Goal: Task Accomplishment & Management: Use online tool/utility

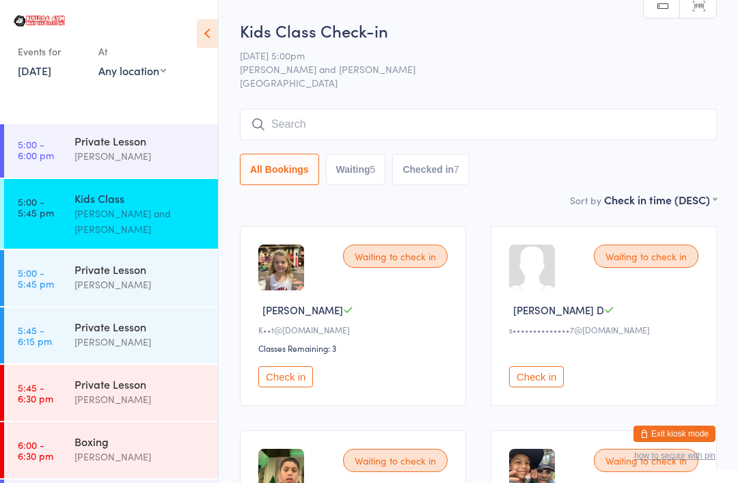
click at [355, 124] on input "search" at bounding box center [478, 124] width 477 height 31
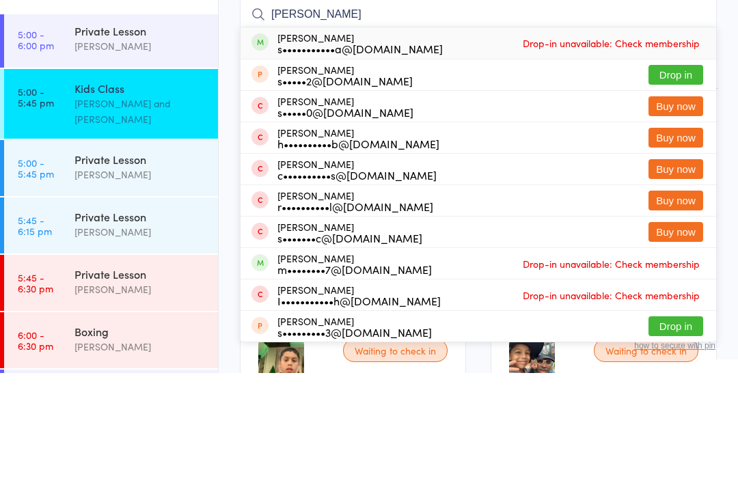
type input "[PERSON_NAME]"
click at [411, 153] on div "s•••••••••••a@[DOMAIN_NAME]" at bounding box center [359, 158] width 165 height 11
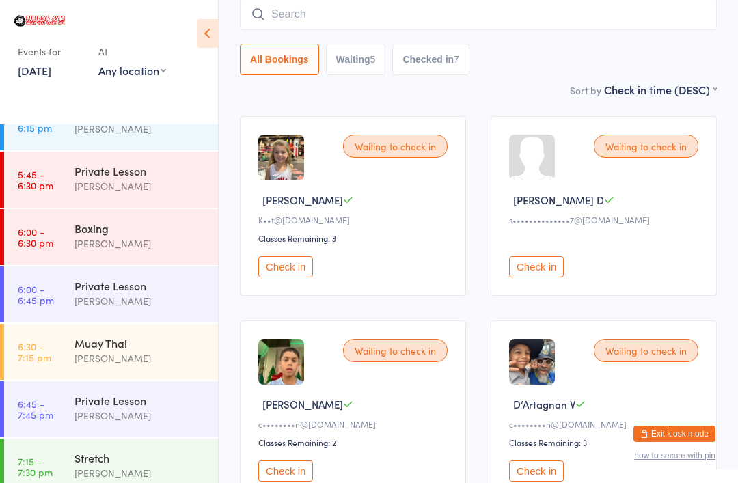
scroll to position [1937, 0]
click at [159, 222] on div "Boxing" at bounding box center [140, 228] width 132 height 15
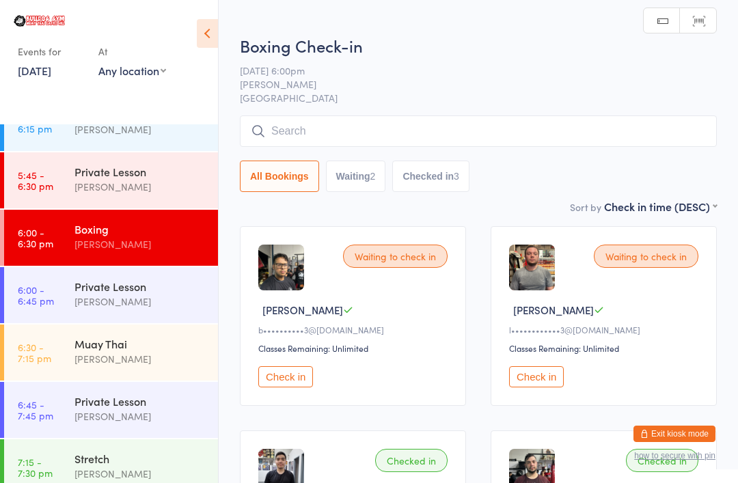
click at [298, 366] on div "Waiting to check in [PERSON_NAME] D b••••••••••3@[DOMAIN_NAME] Classes Remainin…" at bounding box center [353, 316] width 226 height 180
click at [297, 387] on button "Check in" at bounding box center [285, 376] width 55 height 21
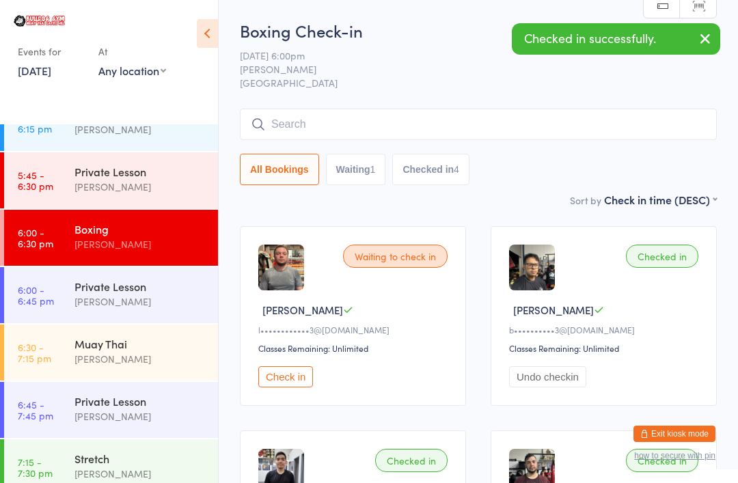
click at [514, 133] on input "search" at bounding box center [478, 124] width 477 height 31
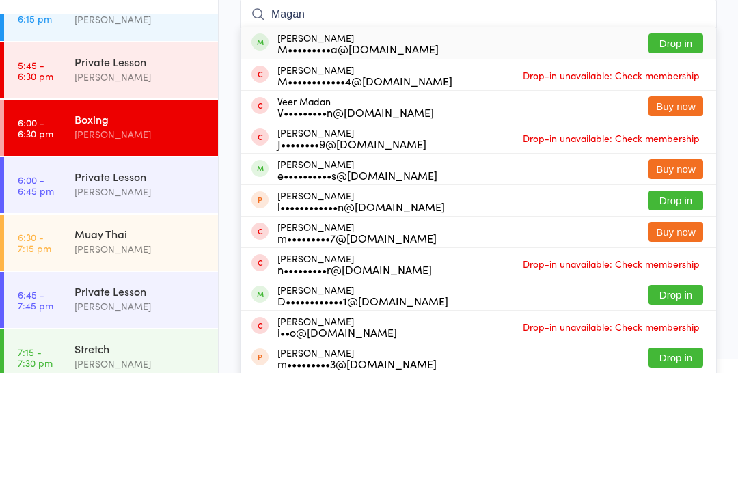
type input "Magan"
click at [680, 143] on button "Drop in" at bounding box center [675, 153] width 55 height 20
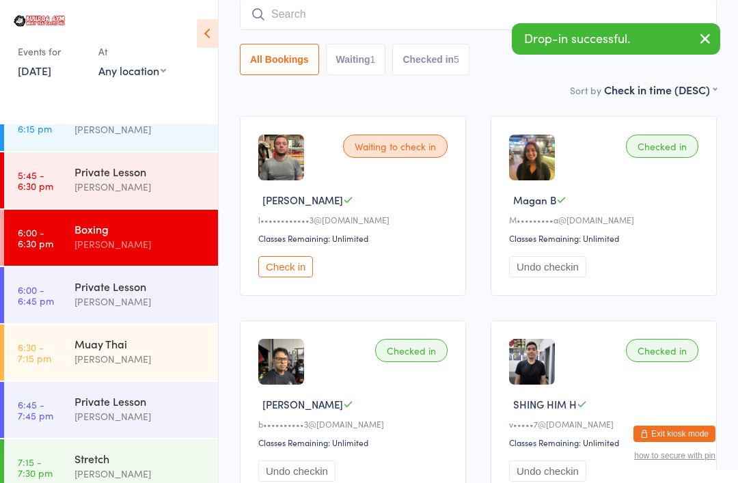
click at [169, 336] on div "Muay Thai" at bounding box center [140, 343] width 132 height 15
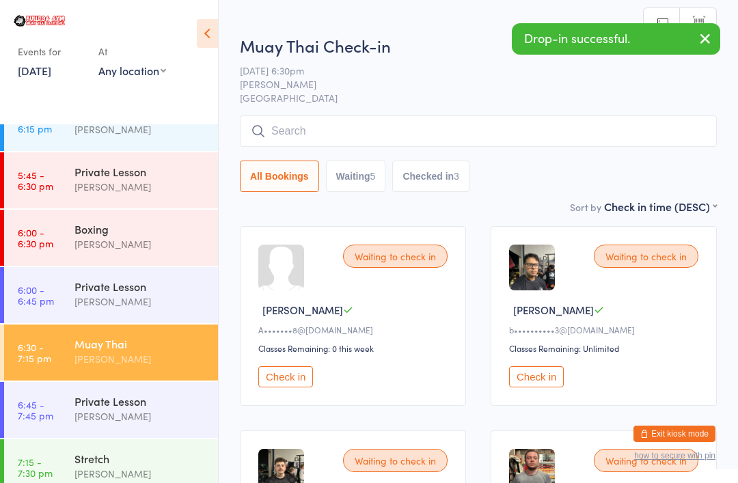
click at [514, 130] on input "search" at bounding box center [478, 130] width 477 height 31
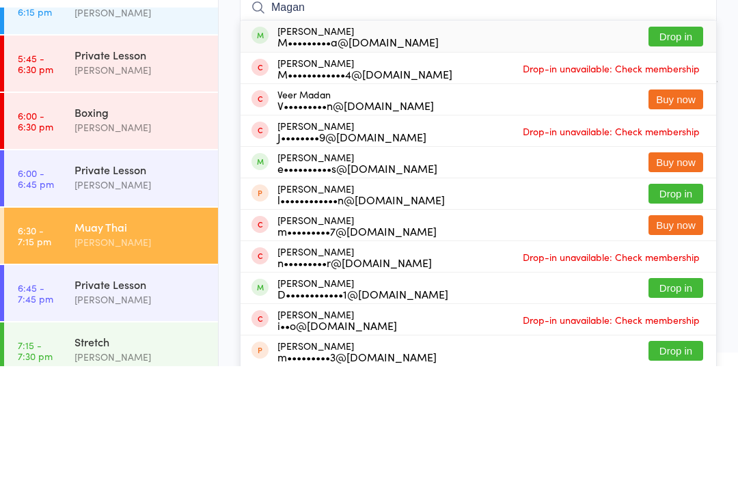
type input "Magan"
click at [676, 143] on button "Drop in" at bounding box center [675, 153] width 55 height 20
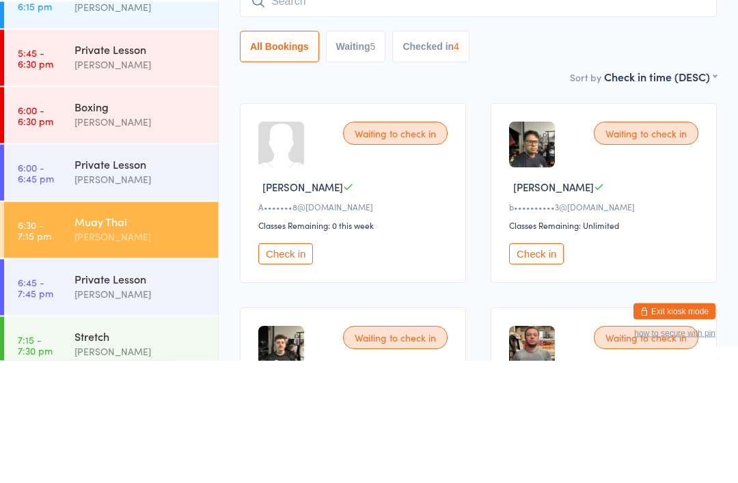
scroll to position [1893, 0]
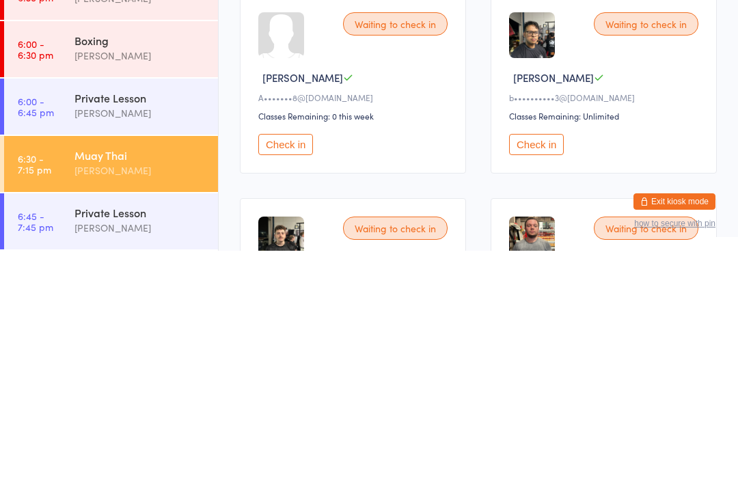
click at [556, 366] on button "Check in" at bounding box center [536, 376] width 55 height 21
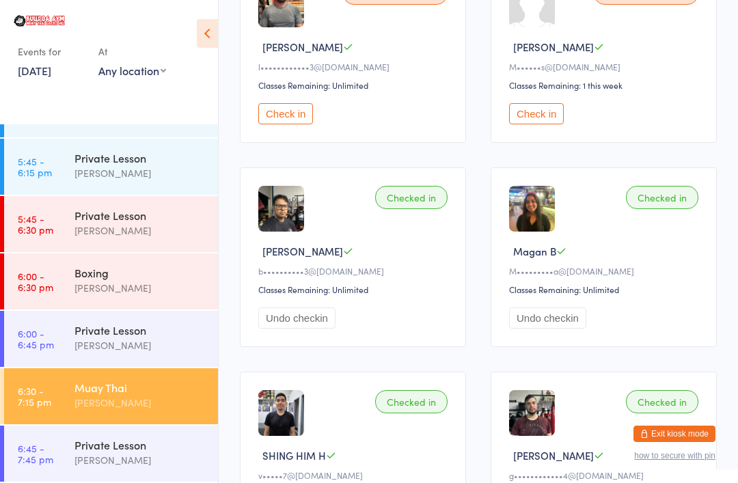
scroll to position [468, 0]
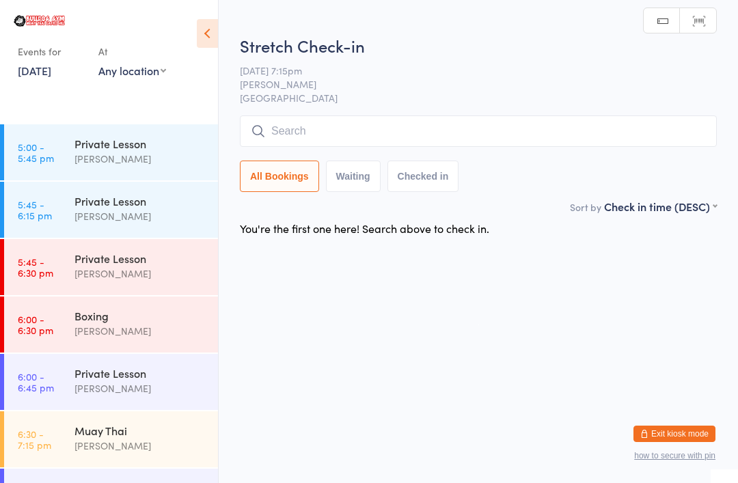
scroll to position [1837, 0]
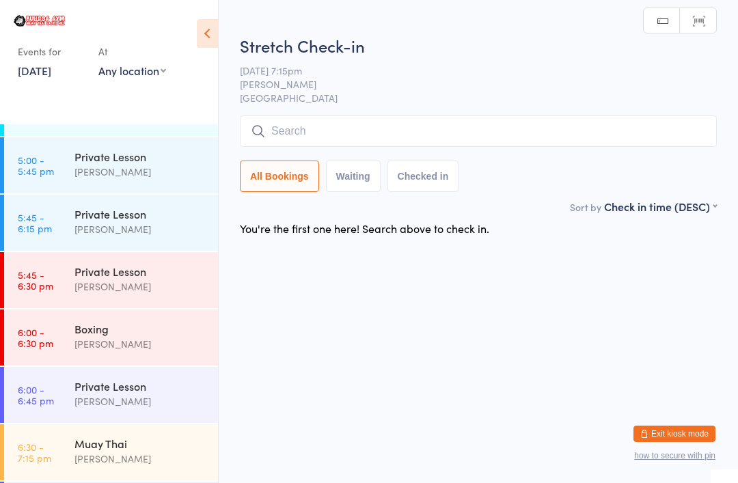
click at [156, 310] on div "Boxing [PERSON_NAME]" at bounding box center [145, 337] width 143 height 54
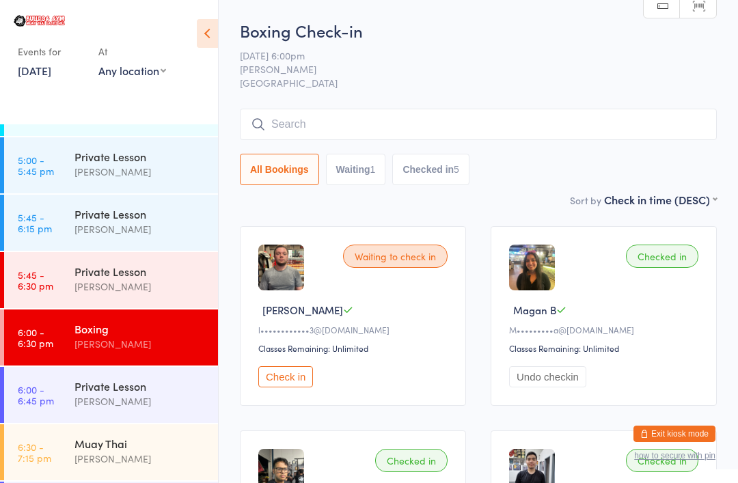
click at [450, 48] on div "Boxing Check-in [DATE] 6:00pm [PERSON_NAME] Bulldog Gym Castle Hill Manual sear…" at bounding box center [478, 105] width 477 height 173
click at [355, 120] on input "search" at bounding box center [478, 124] width 477 height 31
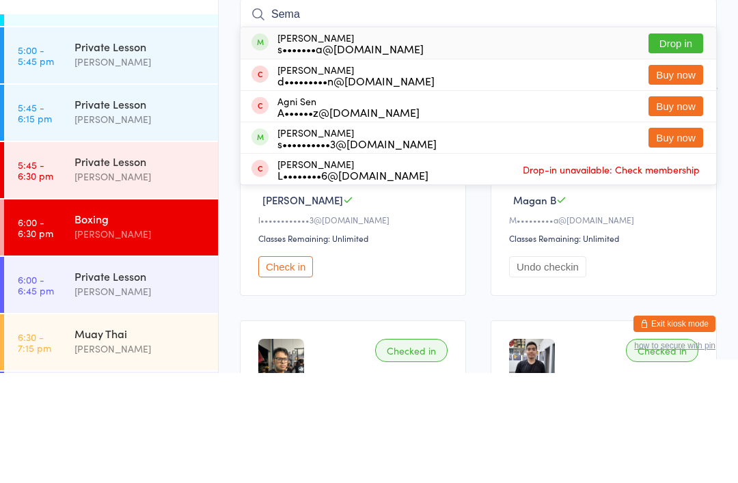
type input "Sema"
click at [687, 143] on button "Drop in" at bounding box center [675, 153] width 55 height 20
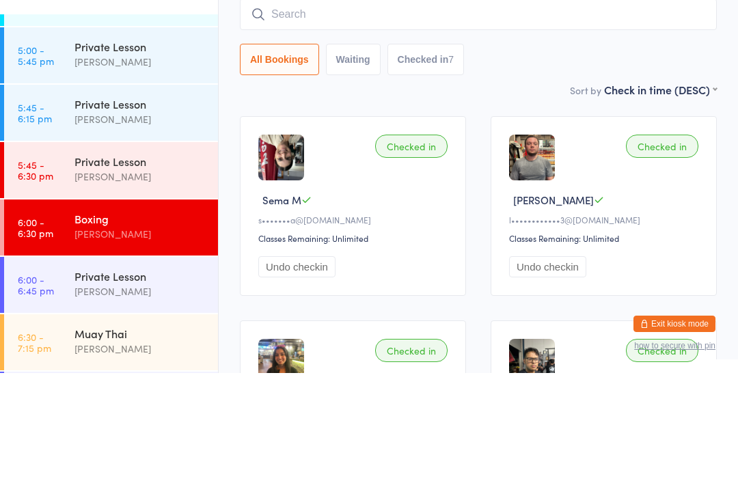
click at [536, 154] on div "All Bookings Waiting Checked in 7" at bounding box center [478, 169] width 477 height 31
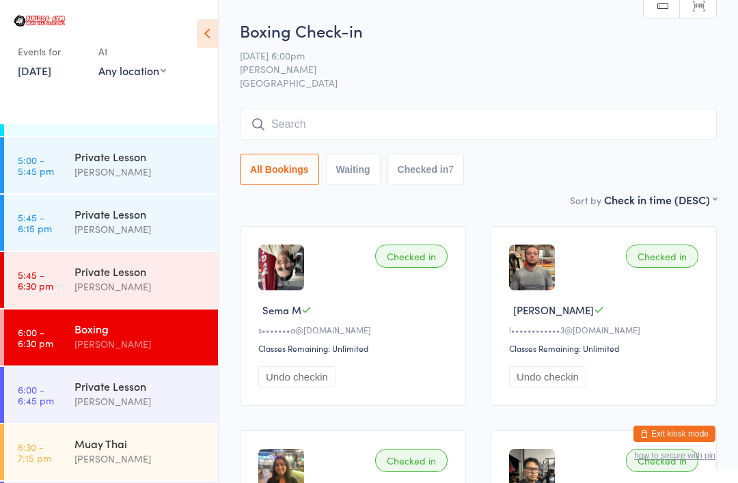
click at [388, 120] on input "search" at bounding box center [478, 124] width 477 height 31
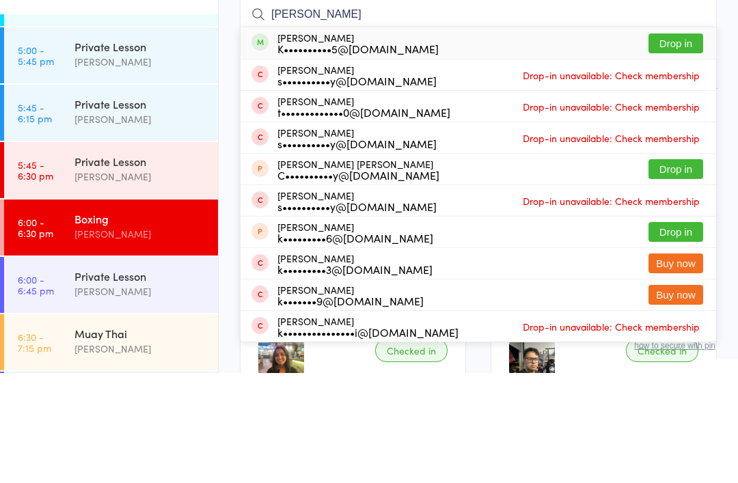
type input "[PERSON_NAME]"
click at [674, 143] on button "Drop in" at bounding box center [675, 153] width 55 height 20
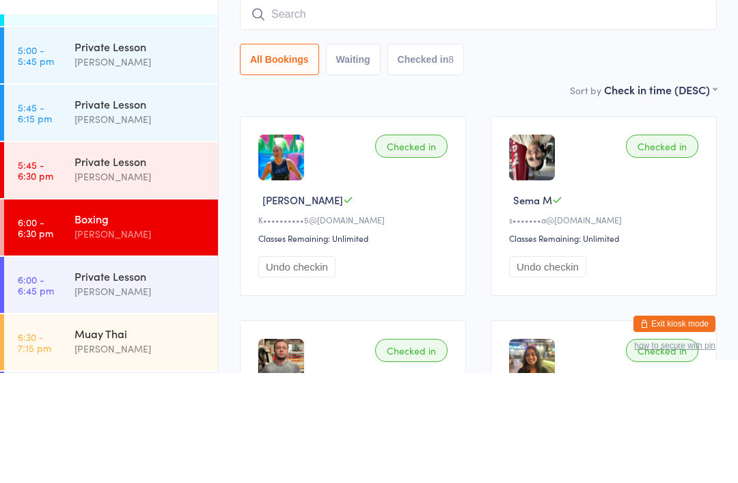
click at [532, 154] on div "All Bookings Waiting Checked in 8" at bounding box center [478, 169] width 477 height 31
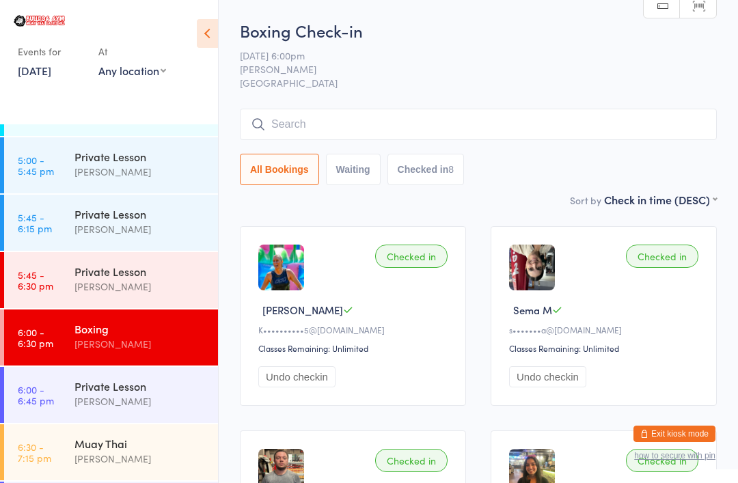
click at [614, 120] on input "search" at bounding box center [478, 124] width 477 height 31
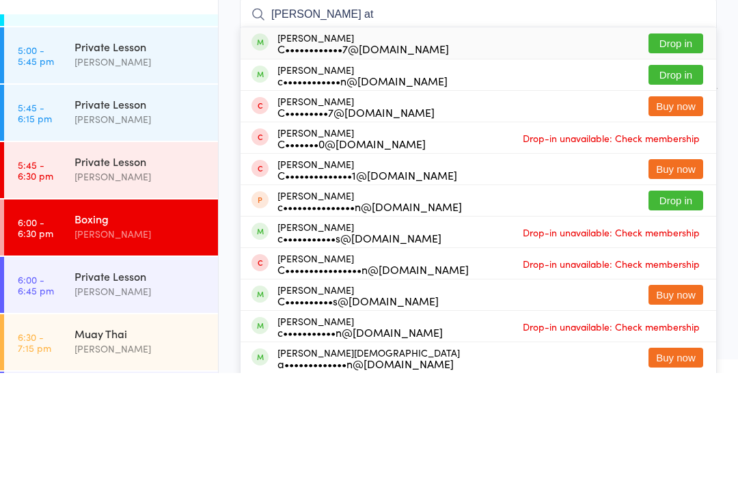
type input "[PERSON_NAME] at"
click at [681, 143] on button "Drop in" at bounding box center [675, 153] width 55 height 20
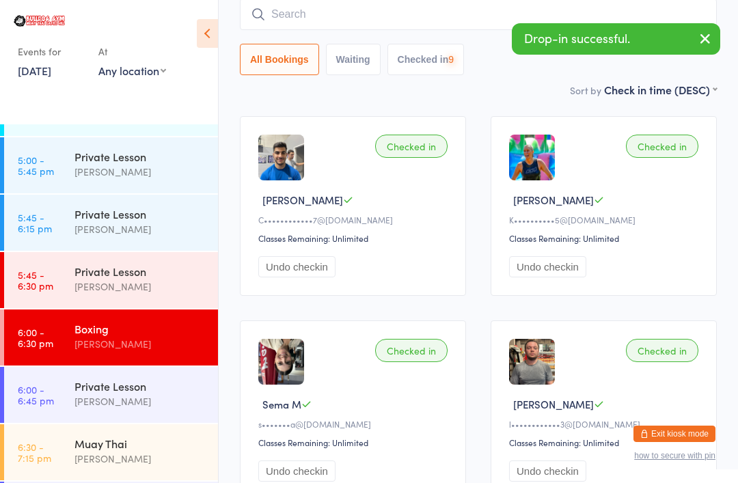
click at [68, 426] on link "6:30 - 7:15 pm Muay Thai [PERSON_NAME]" at bounding box center [111, 452] width 214 height 56
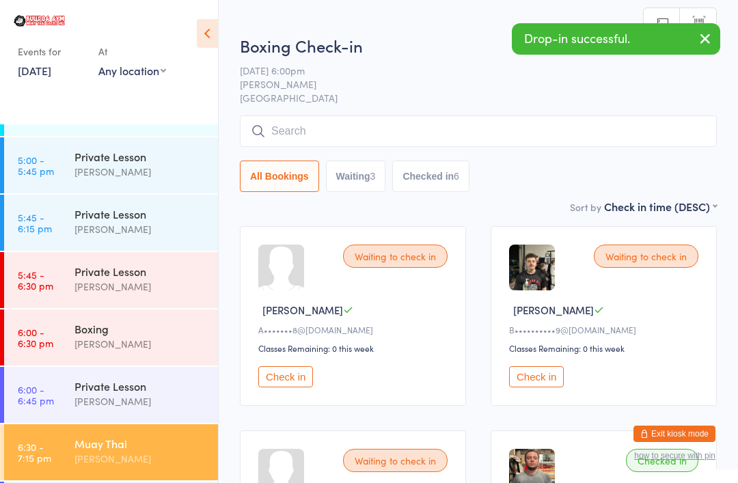
click at [560, 129] on input "search" at bounding box center [478, 130] width 477 height 31
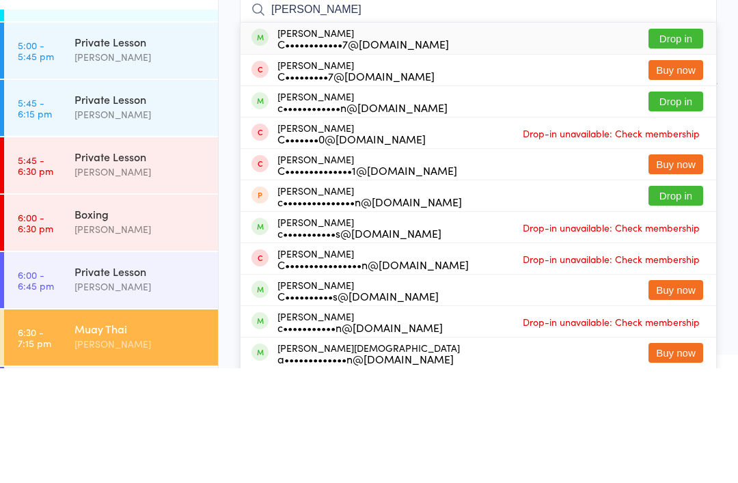
type input "[PERSON_NAME]"
click at [689, 143] on button "Drop in" at bounding box center [675, 153] width 55 height 20
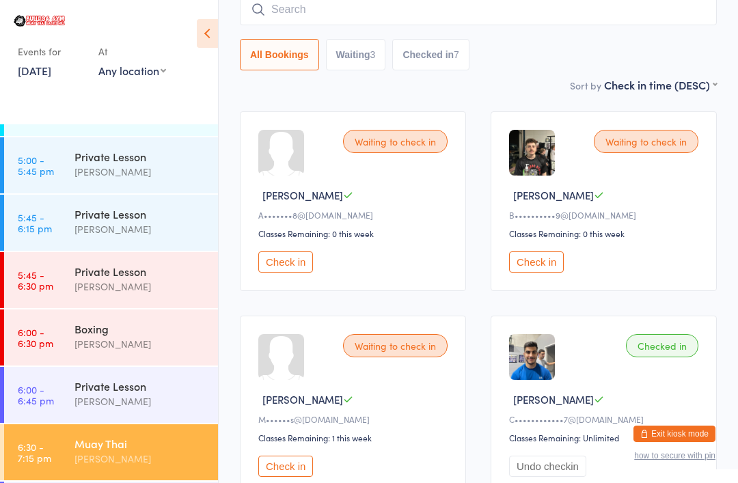
click at [154, 323] on div "Boxing" at bounding box center [140, 328] width 132 height 15
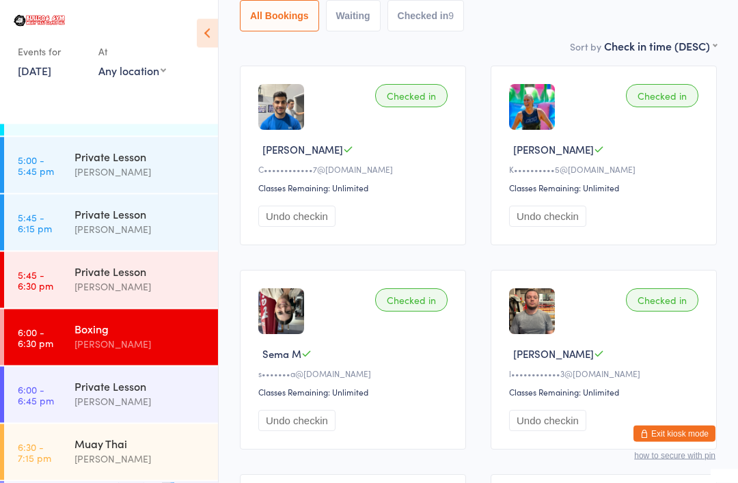
scroll to position [169, 0]
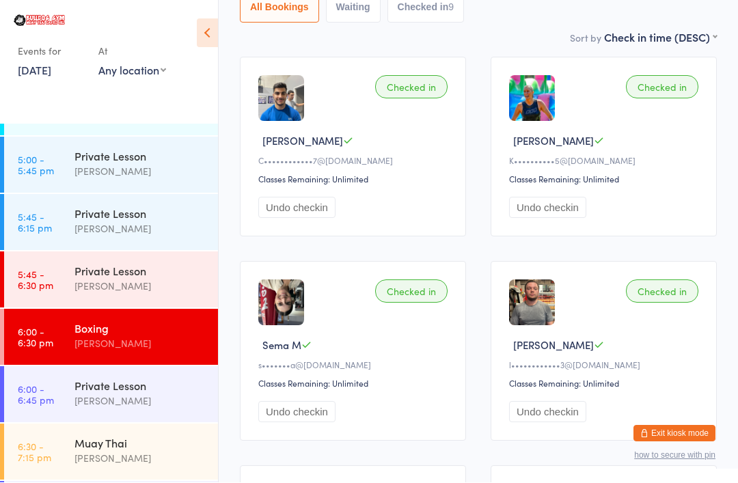
click at [141, 451] on div "[PERSON_NAME]" at bounding box center [140, 459] width 132 height 16
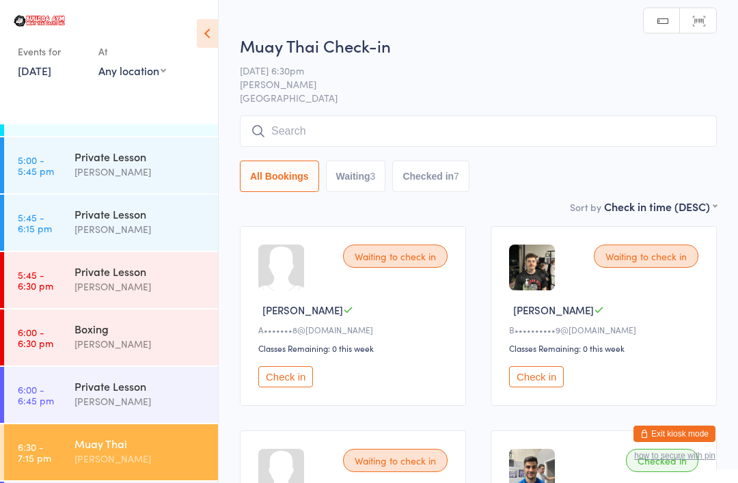
click at [297, 124] on input "search" at bounding box center [478, 130] width 477 height 31
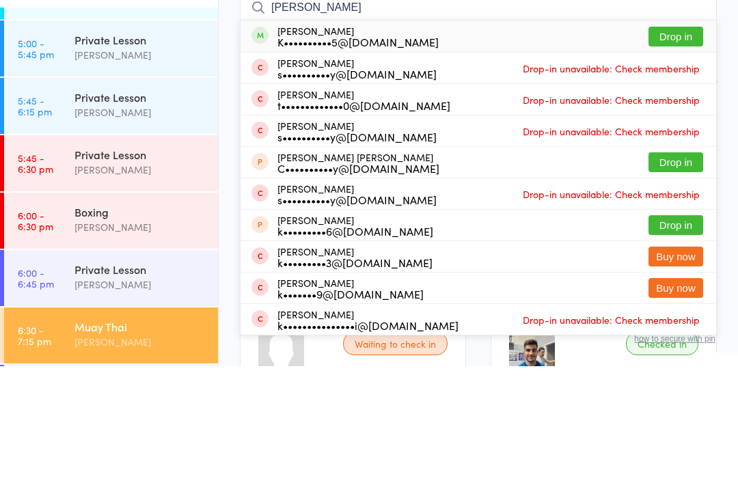
type input "[PERSON_NAME]"
click at [682, 143] on button "Drop in" at bounding box center [675, 153] width 55 height 20
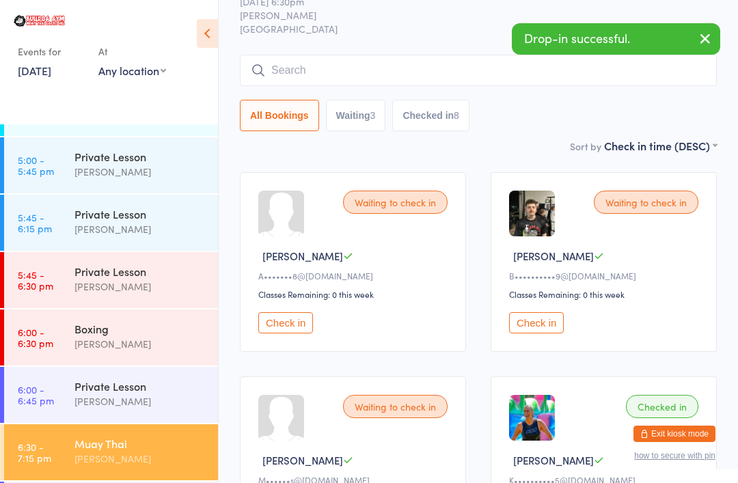
scroll to position [51, 0]
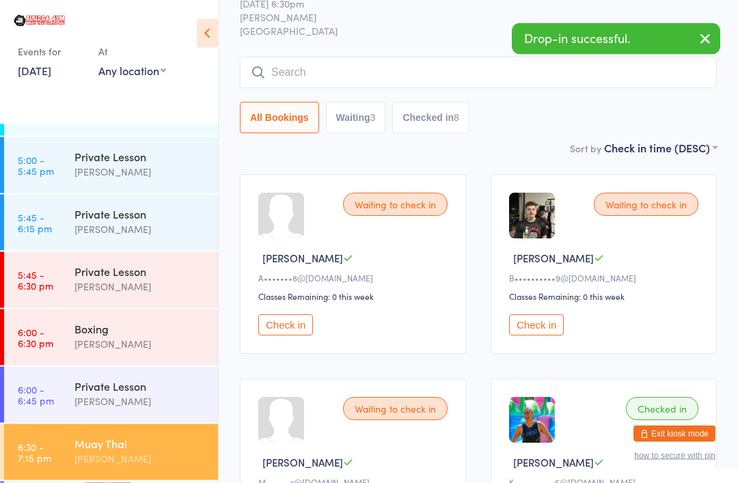
click at [376, 66] on input "search" at bounding box center [478, 72] width 477 height 31
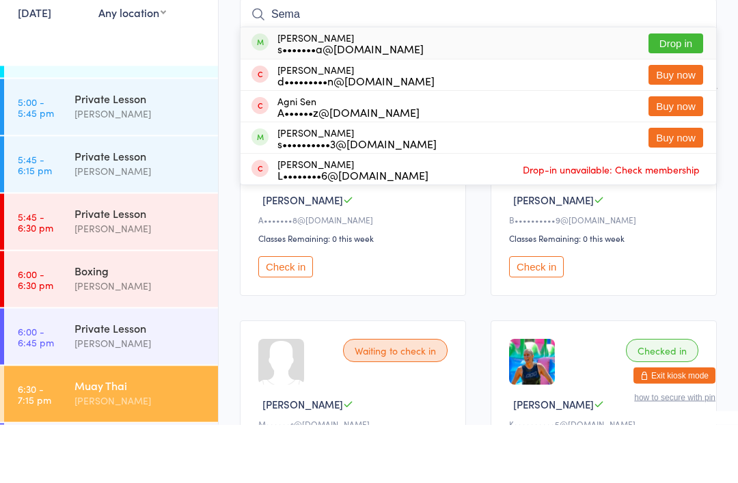
type input "Sema"
click at [689, 92] on button "Drop in" at bounding box center [675, 102] width 55 height 20
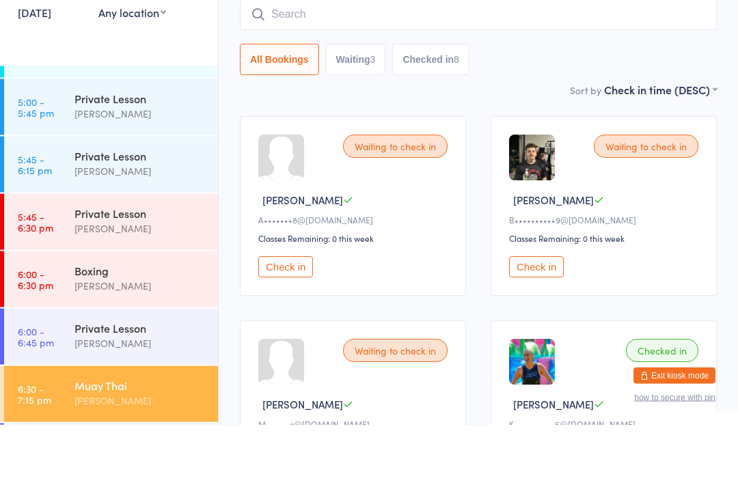
scroll to position [110, 0]
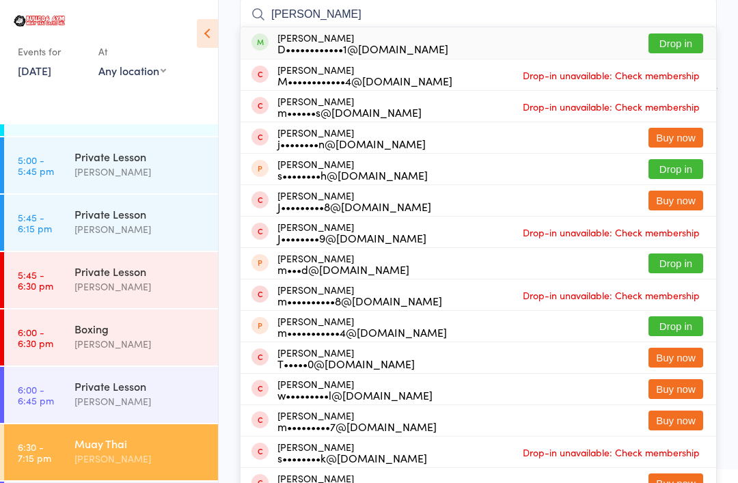
type input "[PERSON_NAME]"
click at [691, 36] on button "Drop in" at bounding box center [675, 43] width 55 height 20
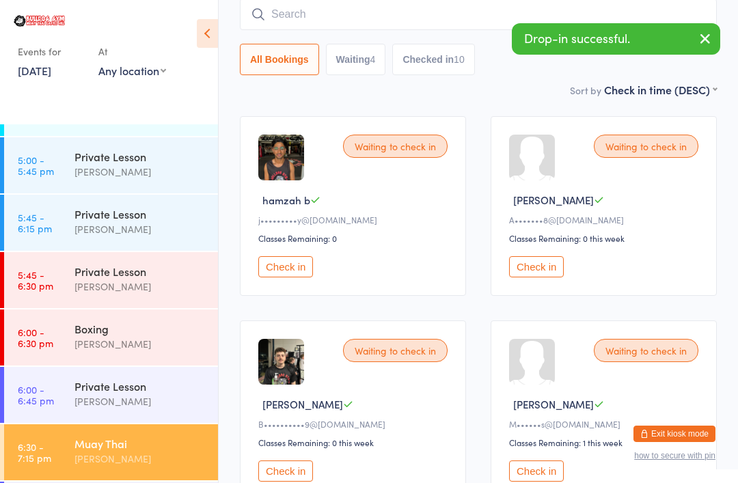
click at [153, 336] on div "[PERSON_NAME]" at bounding box center [140, 344] width 132 height 16
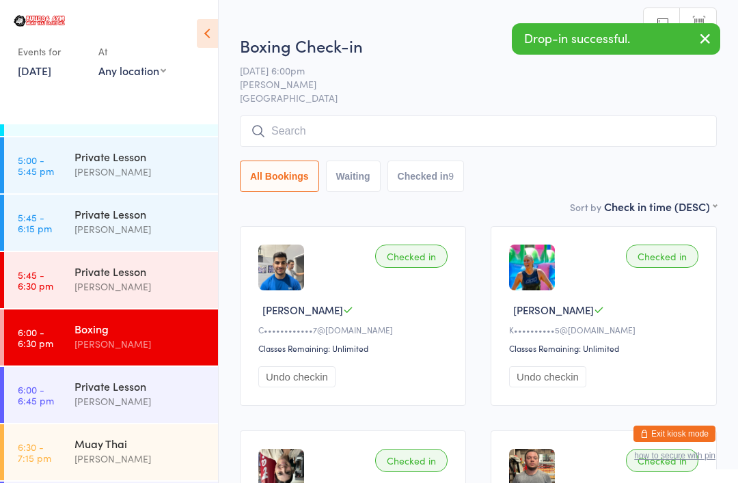
click at [348, 138] on input "search" at bounding box center [478, 130] width 477 height 31
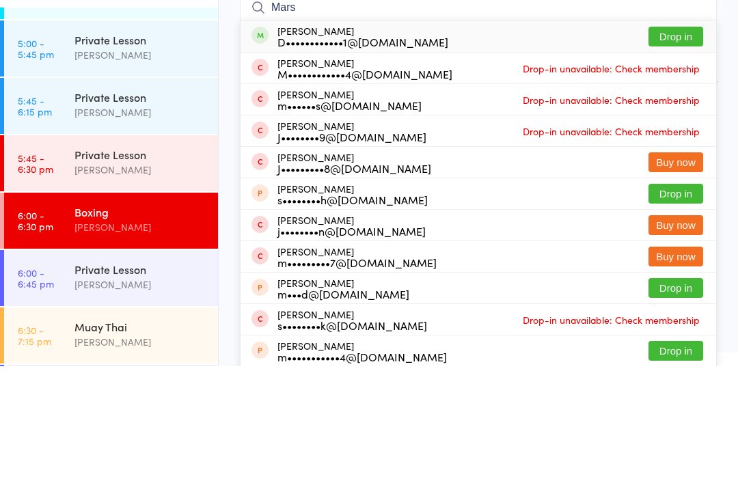
type input "Mars"
click at [687, 143] on button "Drop in" at bounding box center [675, 153] width 55 height 20
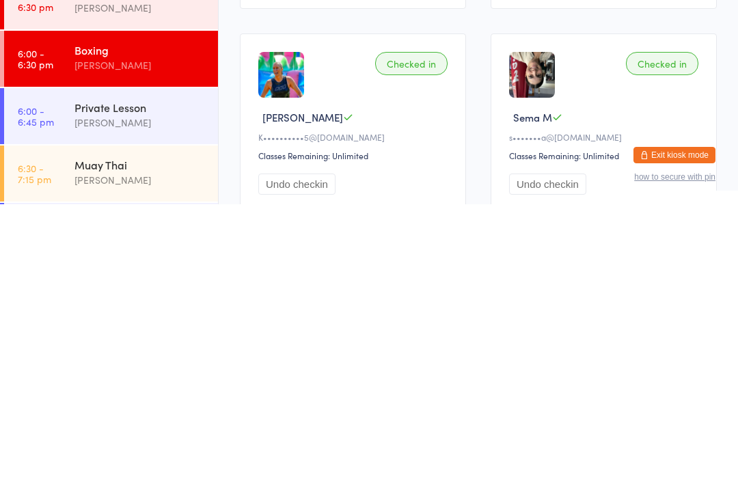
scroll to position [119, 0]
click at [135, 451] on div "[PERSON_NAME]" at bounding box center [140, 459] width 132 height 16
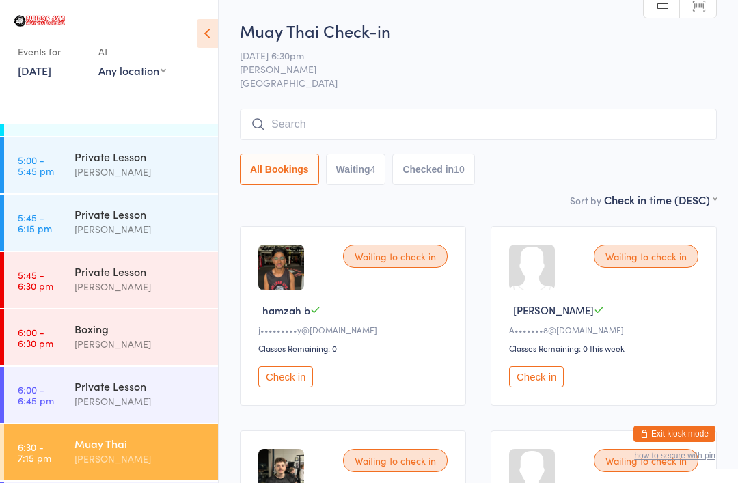
click at [70, 310] on link "6:00 - 6:30 pm Boxing [PERSON_NAME]" at bounding box center [111, 338] width 214 height 56
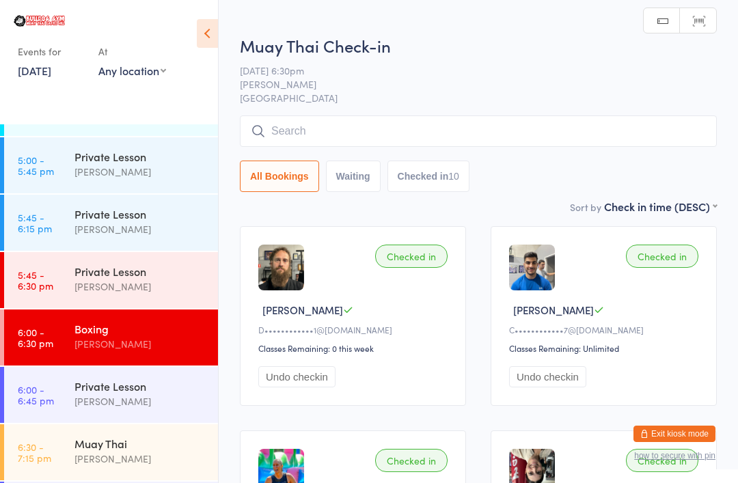
click at [540, 129] on input "search" at bounding box center [478, 130] width 477 height 31
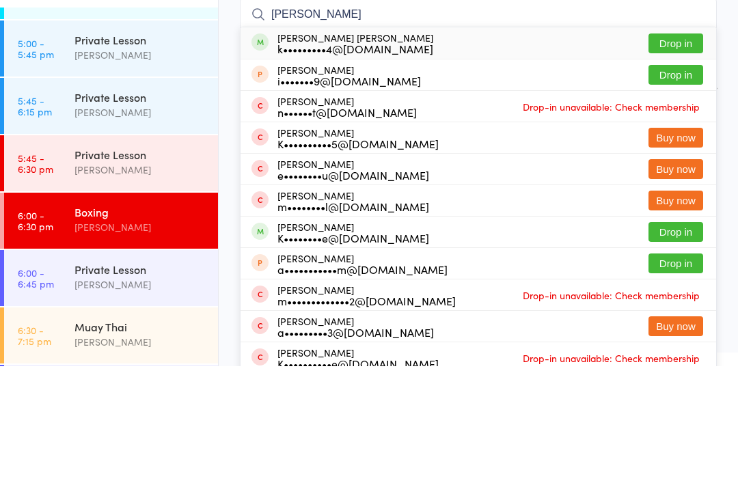
type input "[PERSON_NAME]"
click at [679, 150] on button "Drop in" at bounding box center [675, 160] width 55 height 20
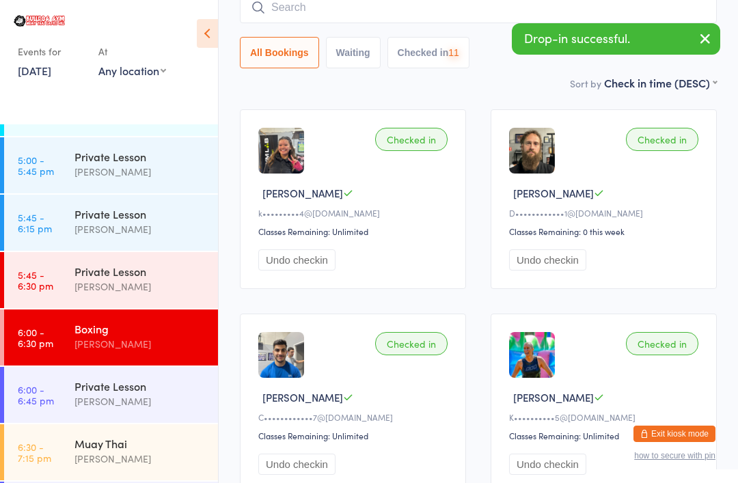
click at [575, 12] on input "search" at bounding box center [478, 7] width 477 height 31
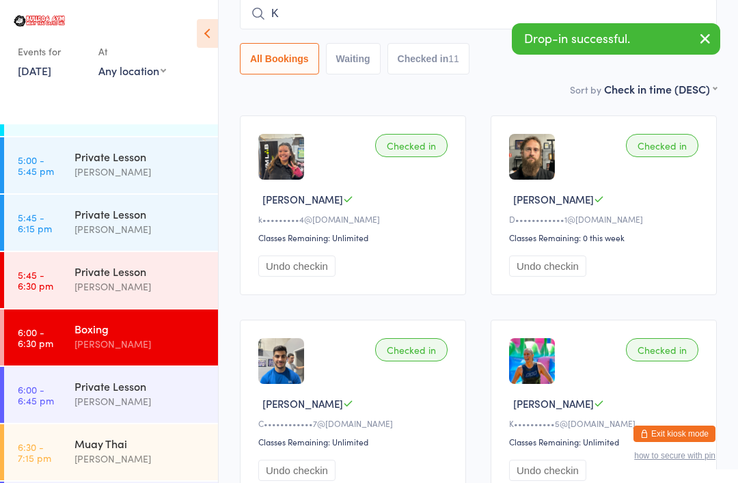
scroll to position [110, 0]
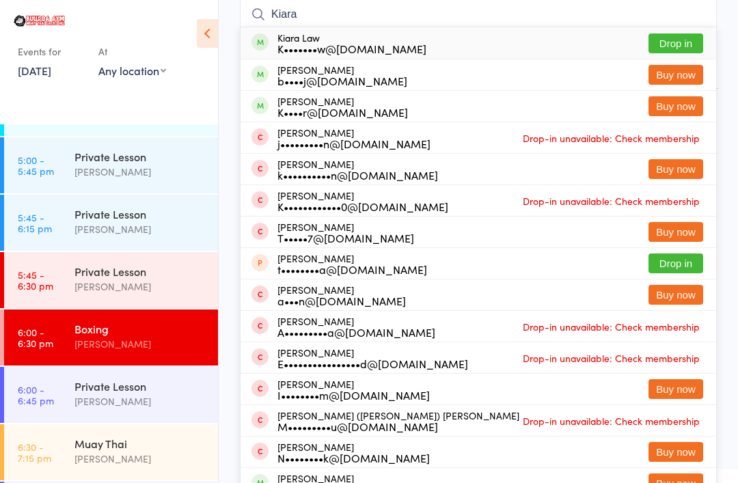
type input "Kiara"
click at [683, 34] on button "Drop in" at bounding box center [675, 43] width 55 height 20
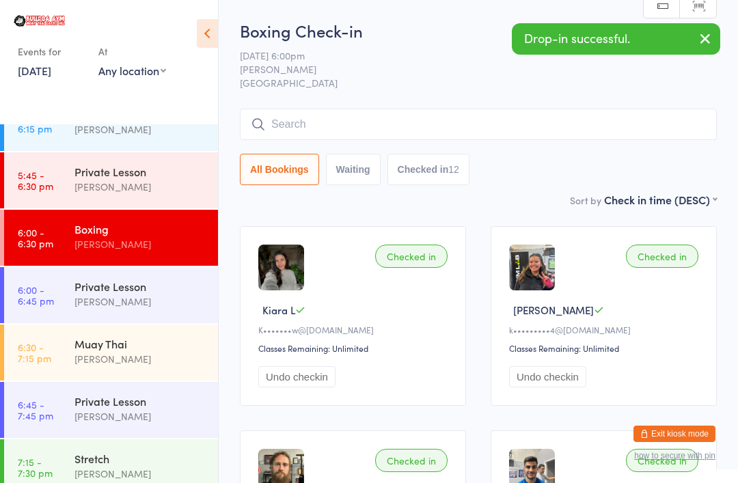
scroll to position [1934, 0]
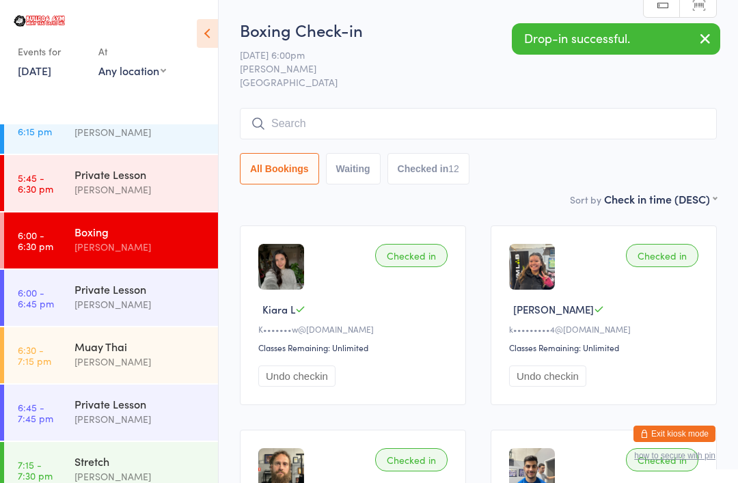
click at [152, 339] on div "Muay Thai" at bounding box center [140, 346] width 132 height 15
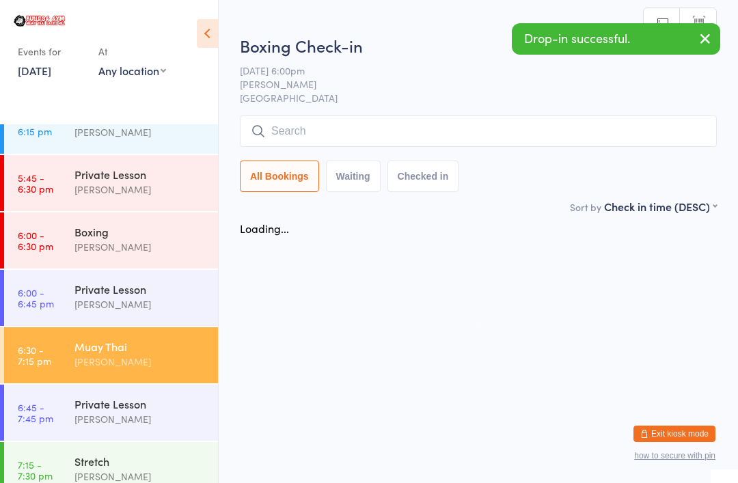
click at [381, 146] on input "search" at bounding box center [478, 130] width 477 height 31
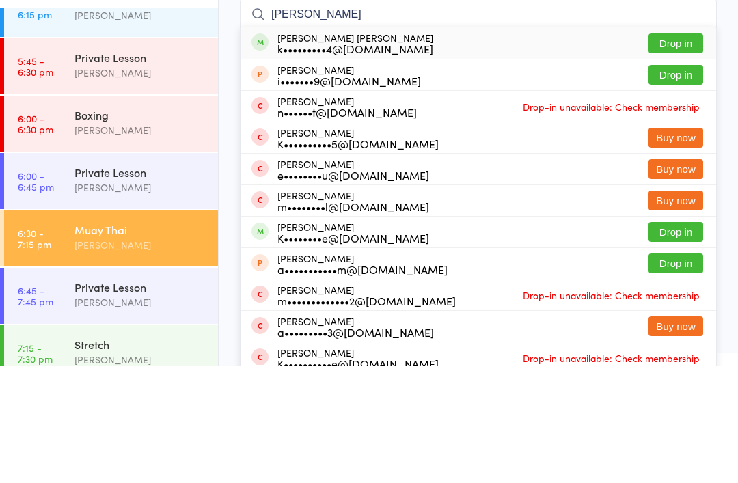
type input "[PERSON_NAME]"
click at [681, 150] on button "Drop in" at bounding box center [675, 160] width 55 height 20
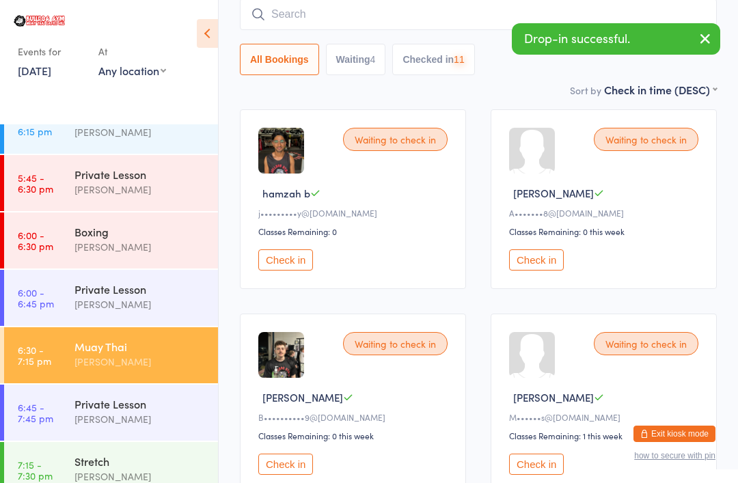
click at [443, 23] on input "search" at bounding box center [478, 14] width 477 height 31
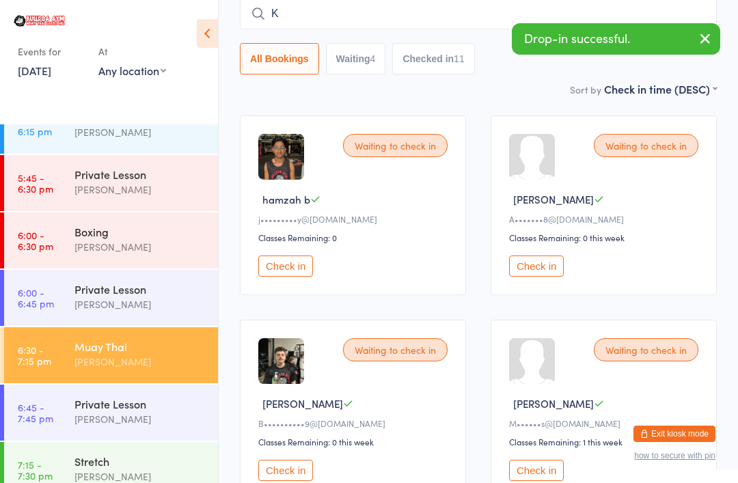
scroll to position [110, 0]
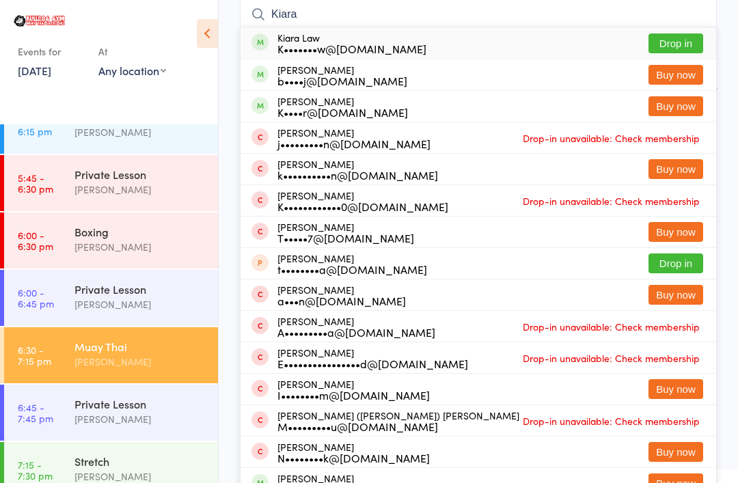
type input "Kiara"
click at [675, 44] on button "Drop in" at bounding box center [675, 43] width 55 height 20
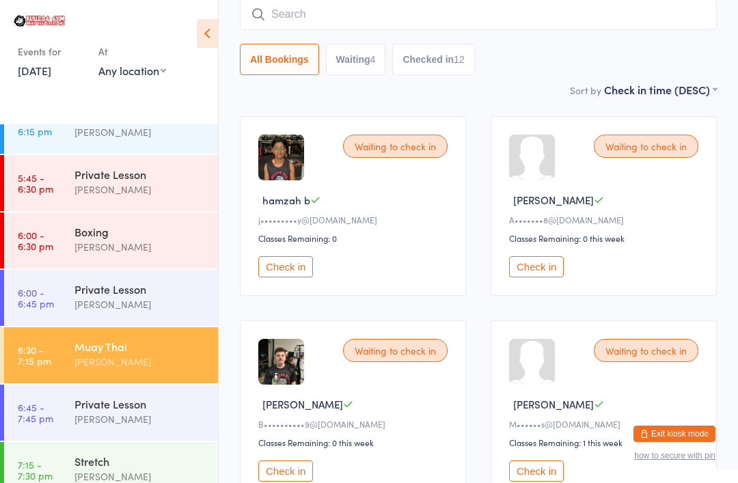
click at [300, 20] on input "search" at bounding box center [478, 14] width 477 height 31
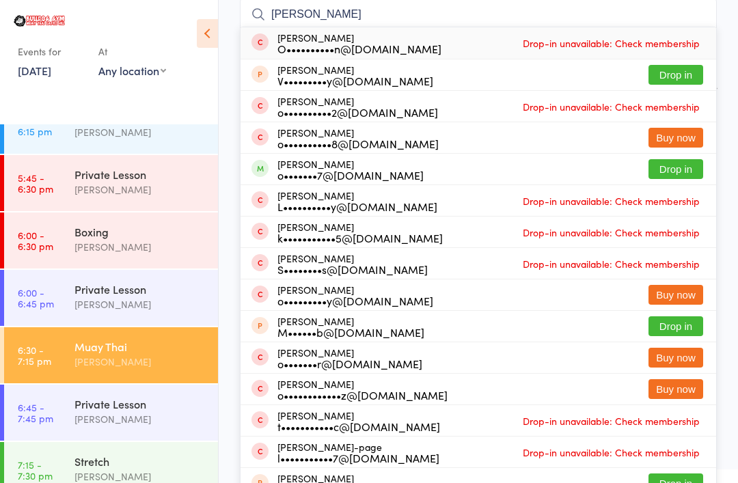
type input "[PERSON_NAME]"
click at [668, 168] on button "Drop in" at bounding box center [675, 169] width 55 height 20
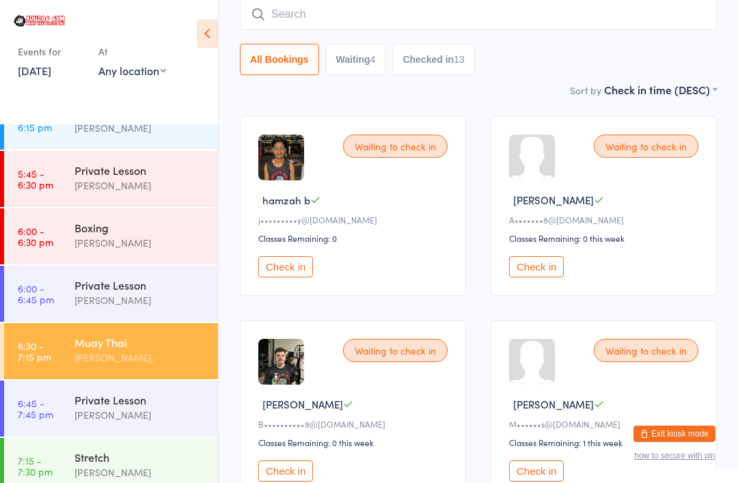
scroll to position [1937, 0]
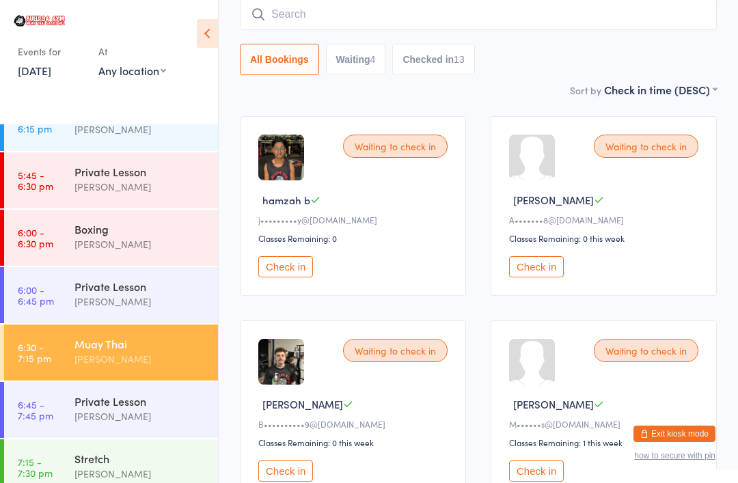
click at [128, 336] on div "Muay Thai" at bounding box center [140, 343] width 132 height 15
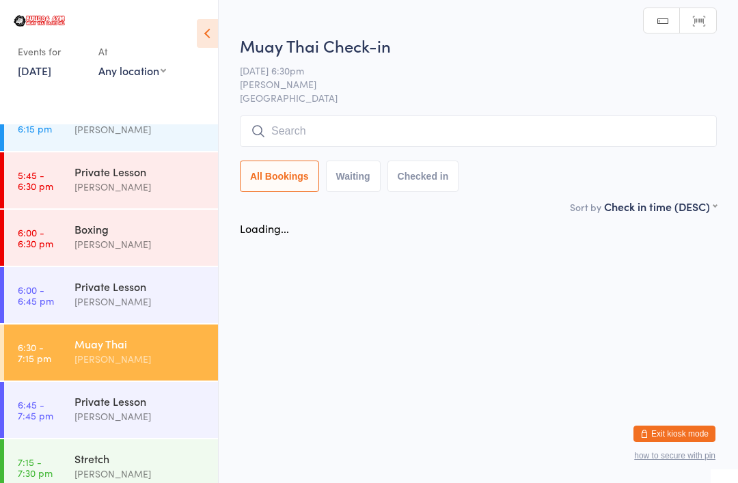
scroll to position [0, 0]
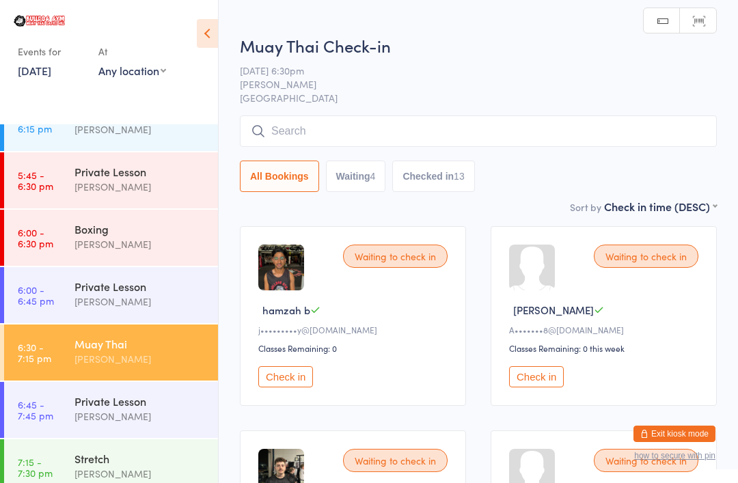
click at [351, 124] on input "search" at bounding box center [478, 130] width 477 height 31
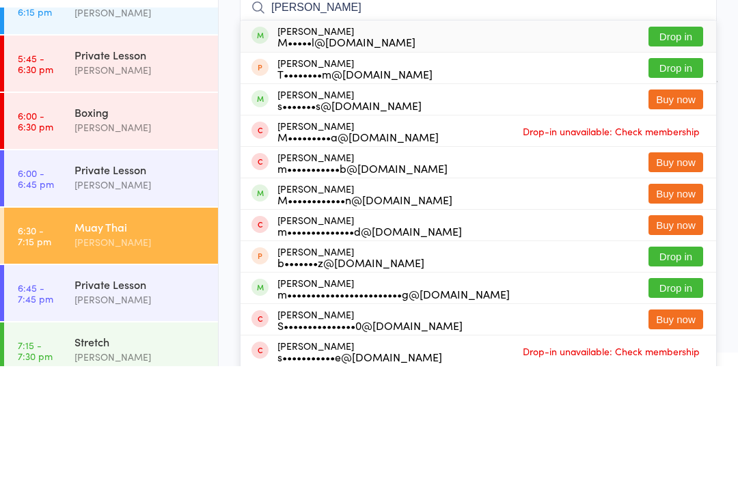
type input "[PERSON_NAME]"
click at [685, 143] on button "Drop in" at bounding box center [675, 153] width 55 height 20
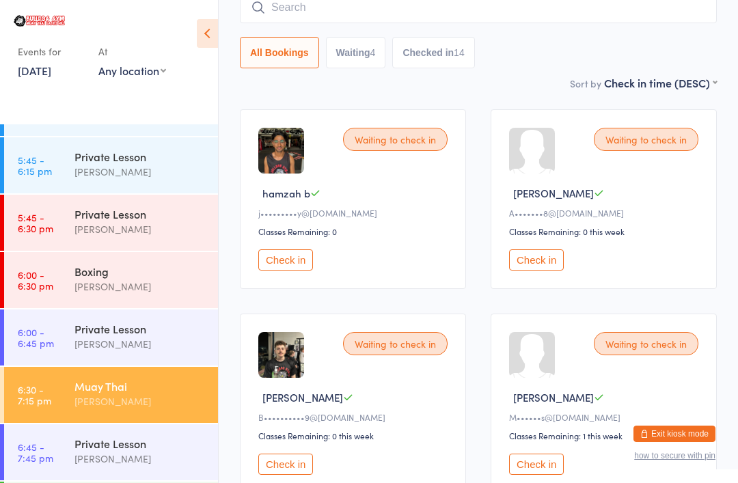
scroll to position [1893, 0]
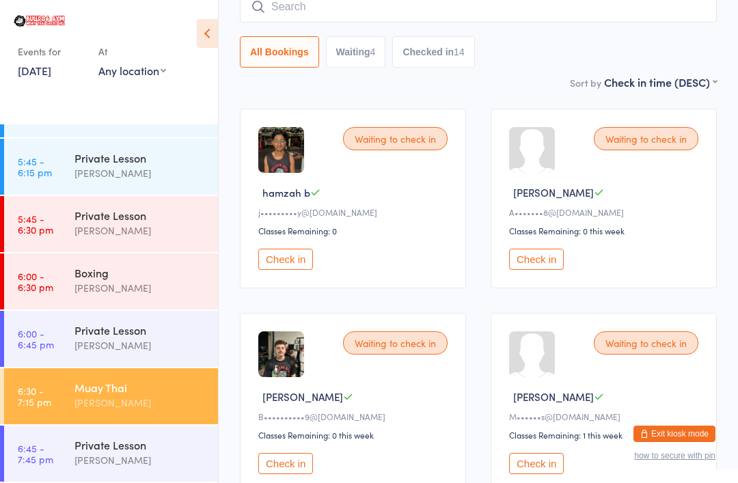
click at [292, 469] on button "Check in" at bounding box center [285, 463] width 55 height 21
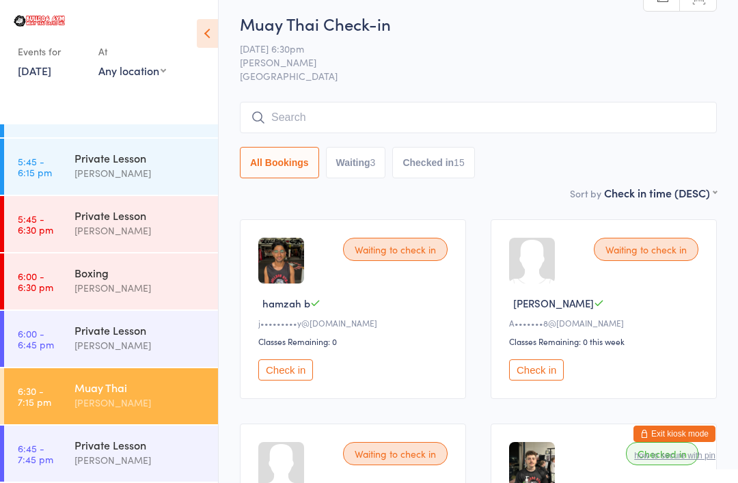
scroll to position [0, 0]
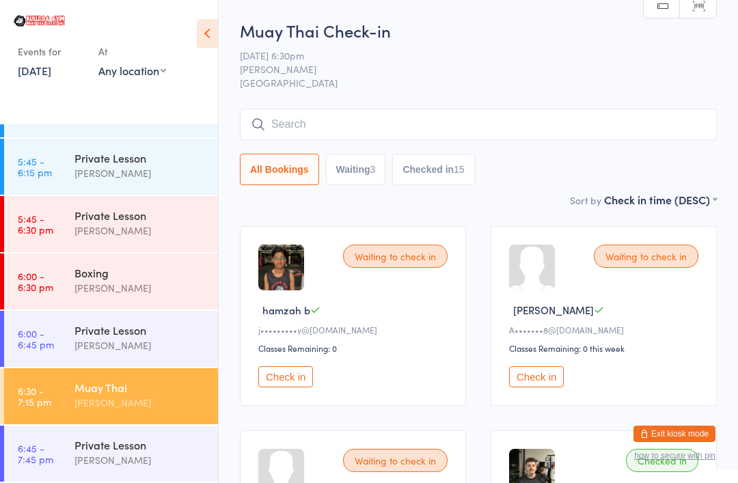
click at [466, 120] on input "search" at bounding box center [478, 124] width 477 height 31
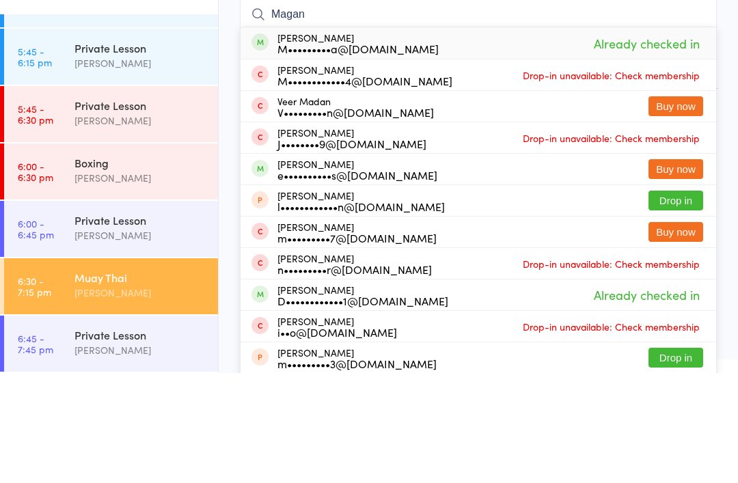
type input "Magan"
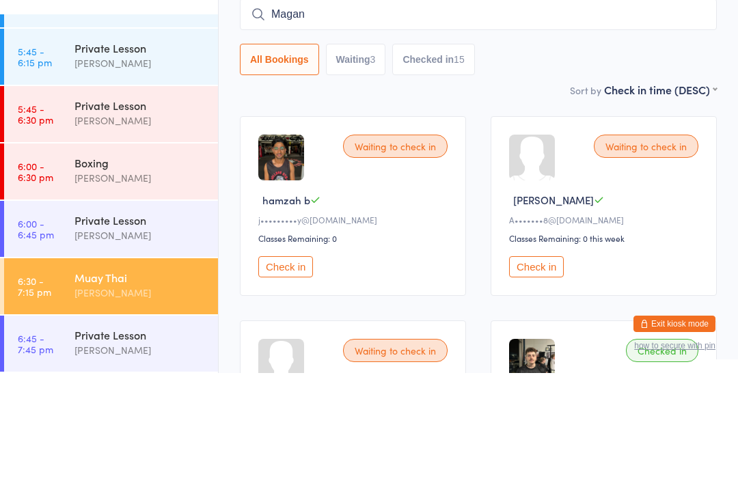
scroll to position [110, 0]
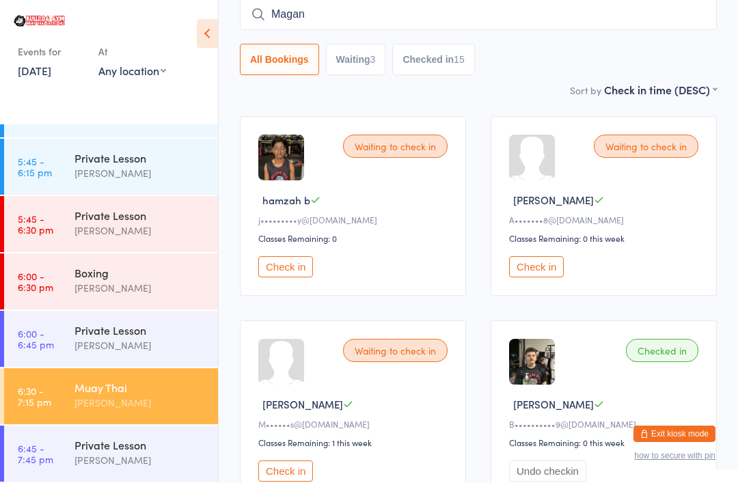
click at [307, 269] on button "Check in" at bounding box center [285, 266] width 55 height 21
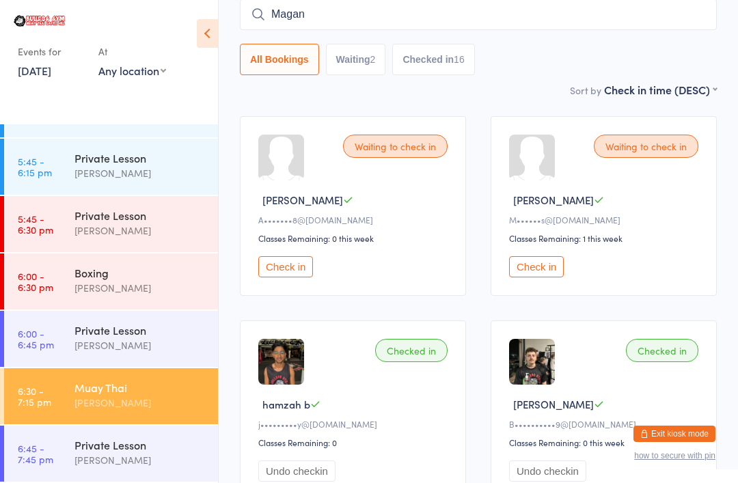
click at [556, 255] on div "Waiting to check in Taejus P M••••••s@[DOMAIN_NAME] Classes Remaining: 1 this w…" at bounding box center [604, 206] width 226 height 180
click at [543, 269] on button "Check in" at bounding box center [536, 266] width 55 height 21
click at [300, 266] on button "Check in" at bounding box center [285, 266] width 55 height 21
